Goal: Use online tool/utility: Utilize a website feature to perform a specific function

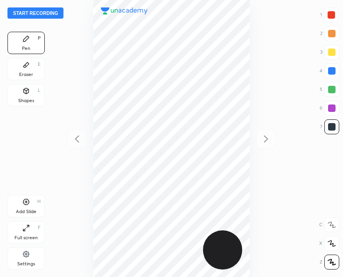
scroll to position [277, 194]
click at [35, 15] on button "Start recording" at bounding box center [35, 12] width 56 height 11
click at [24, 92] on icon at bounding box center [26, 91] width 5 height 6
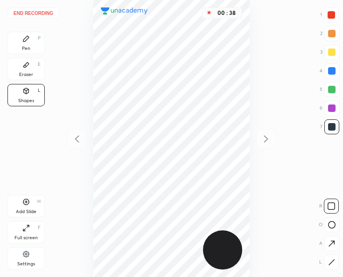
click at [18, 45] on div "Pen P" at bounding box center [25, 43] width 37 height 22
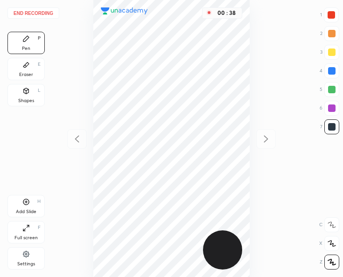
click at [19, 48] on div "Pen P" at bounding box center [25, 43] width 37 height 22
click at [333, 108] on div at bounding box center [331, 108] width 7 height 7
click at [331, 109] on div at bounding box center [331, 108] width 7 height 7
click at [24, 203] on icon at bounding box center [25, 201] width 7 height 7
click at [34, 12] on button "End recording" at bounding box center [33, 12] width 52 height 11
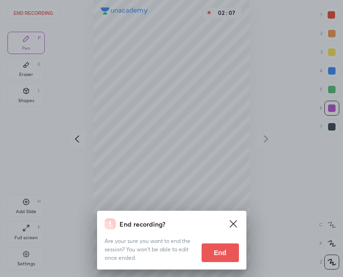
click at [224, 254] on button "End" at bounding box center [220, 253] width 37 height 19
